Goal: Task Accomplishment & Management: Manage account settings

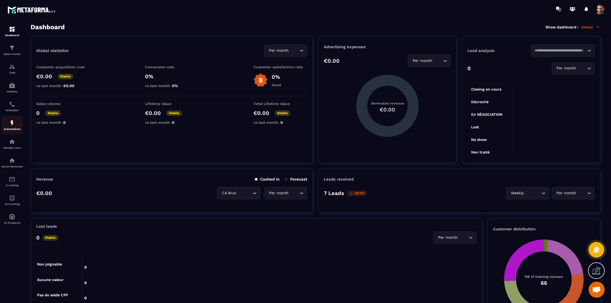
click at [7, 122] on div "Automations" at bounding box center [11, 125] width 21 height 11
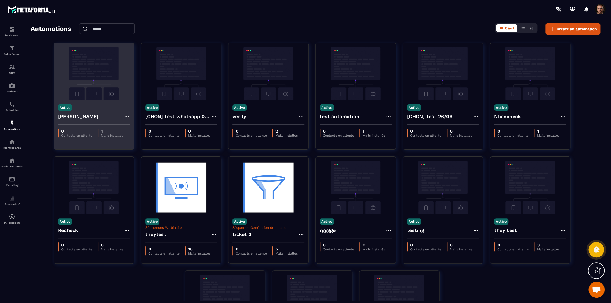
click at [78, 116] on div "[PERSON_NAME]" at bounding box center [94, 118] width 72 height 13
click at [79, 116] on div "[PERSON_NAME]" at bounding box center [94, 118] width 72 height 13
click at [79, 115] on div "[PERSON_NAME]" at bounding box center [94, 118] width 72 height 13
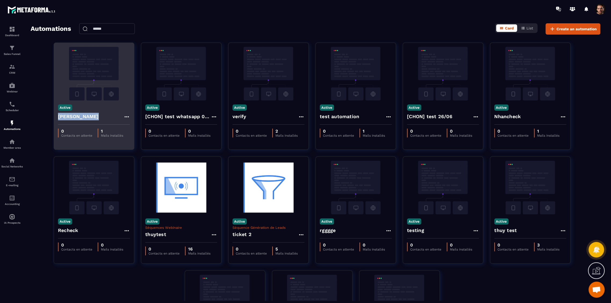
click at [79, 115] on div "[PERSON_NAME]" at bounding box center [94, 118] width 72 height 13
click at [102, 104] on div "Active [PERSON_NAME]" at bounding box center [94, 113] width 80 height 24
click at [74, 117] on h4 "[PERSON_NAME]" at bounding box center [78, 117] width 41 height 8
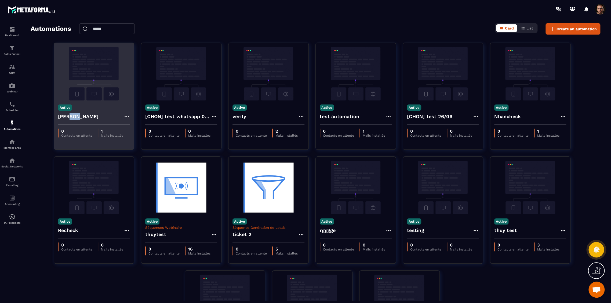
click at [74, 117] on h4 "[PERSON_NAME]" at bounding box center [78, 117] width 41 height 8
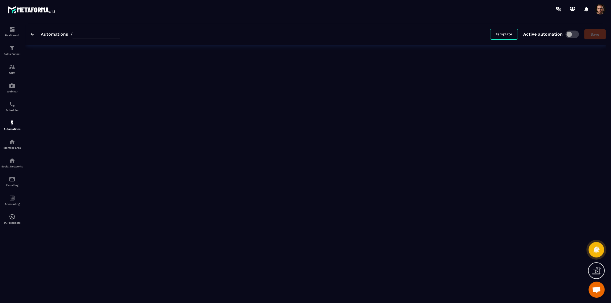
type input "*******"
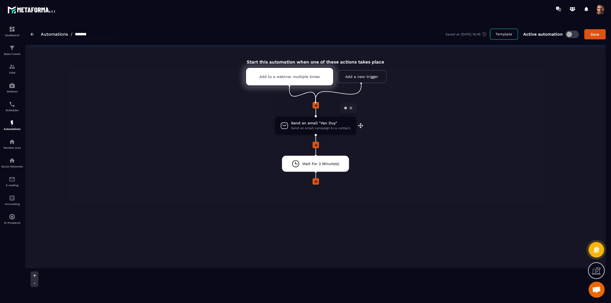
click at [310, 124] on span "Send an email "Van Duy"" at bounding box center [321, 123] width 60 height 5
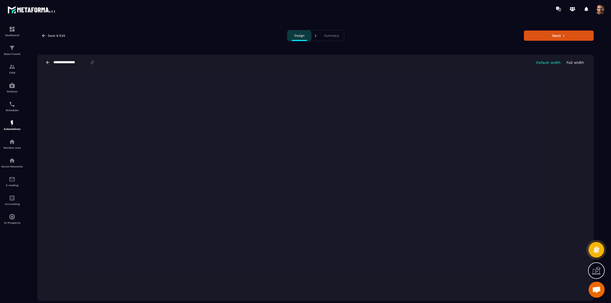
click at [569, 64] on p "Full width" at bounding box center [574, 63] width 17 height 4
click at [556, 58] on div "**********" at bounding box center [315, 63] width 556 height 16
click at [554, 65] on button "Default width" at bounding box center [548, 62] width 28 height 5
click at [600, 11] on span at bounding box center [600, 9] width 11 height 11
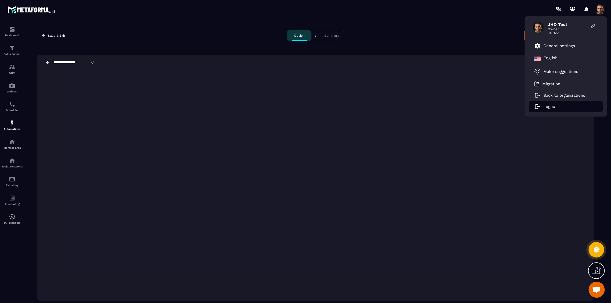
click at [552, 107] on p "Logout" at bounding box center [549, 106] width 13 height 5
